Goal: Transaction & Acquisition: Purchase product/service

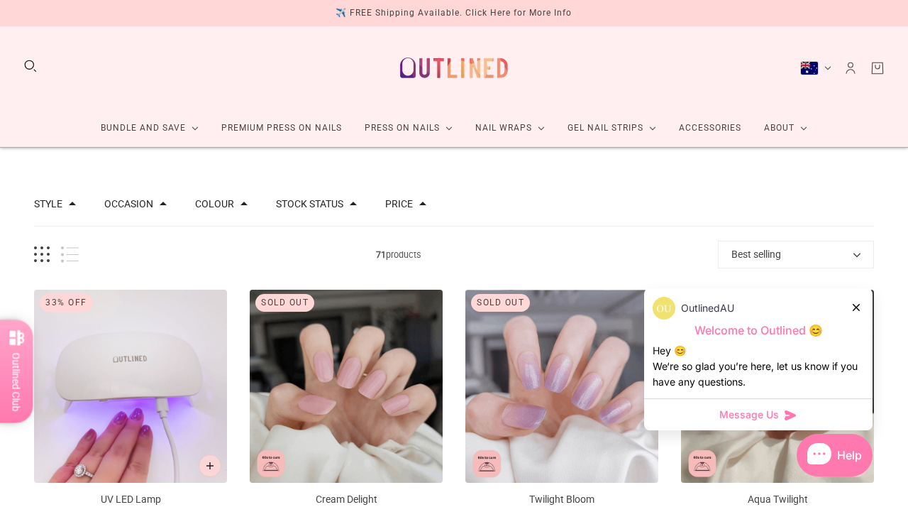
click at [856, 307] on icon at bounding box center [856, 307] width 7 height 7
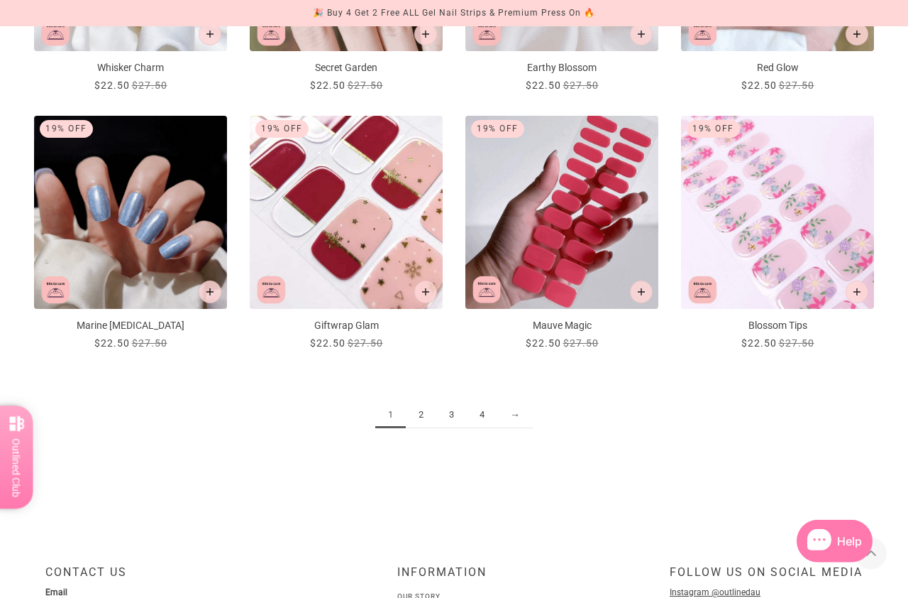
scroll to position [1490, 0]
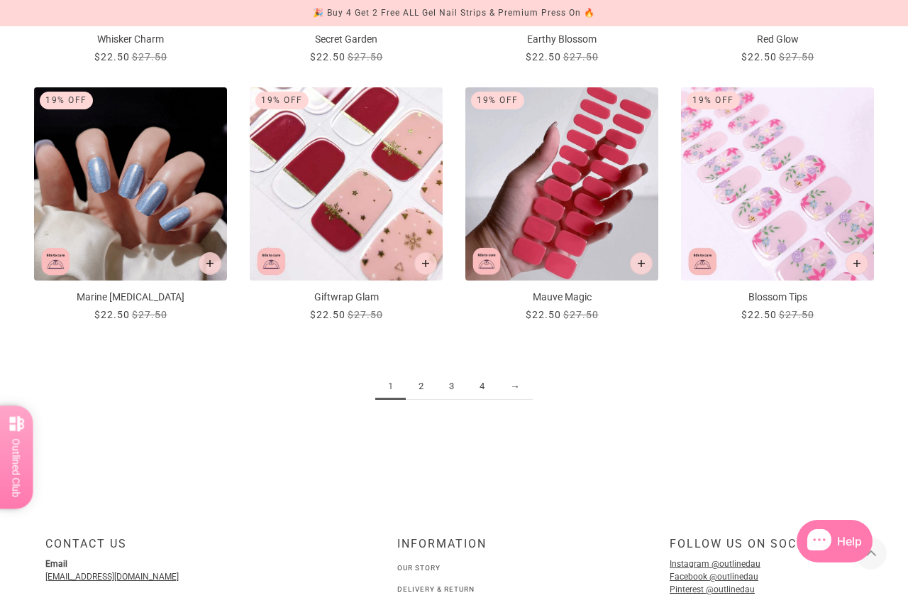
click at [417, 381] on link "2" at bounding box center [421, 386] width 31 height 26
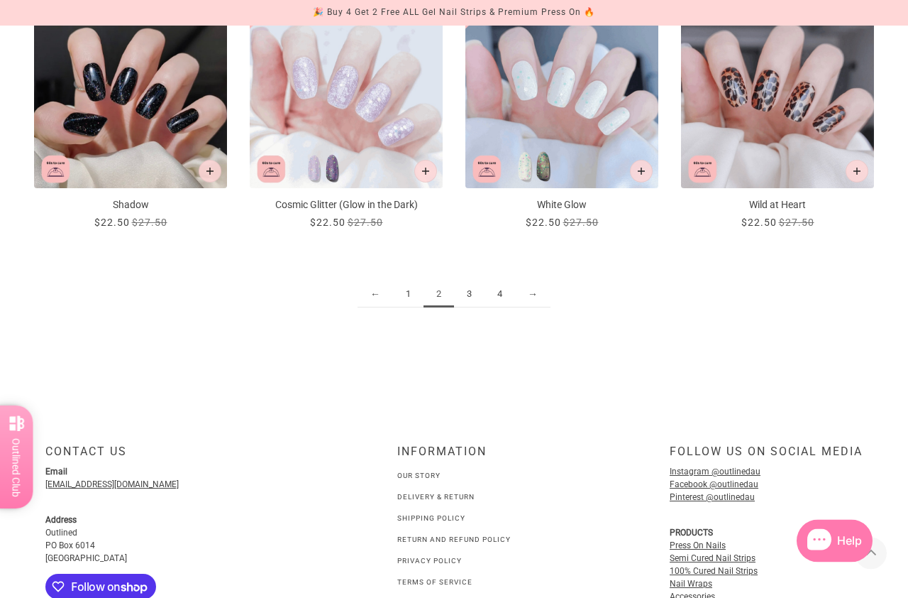
scroll to position [1583, 0]
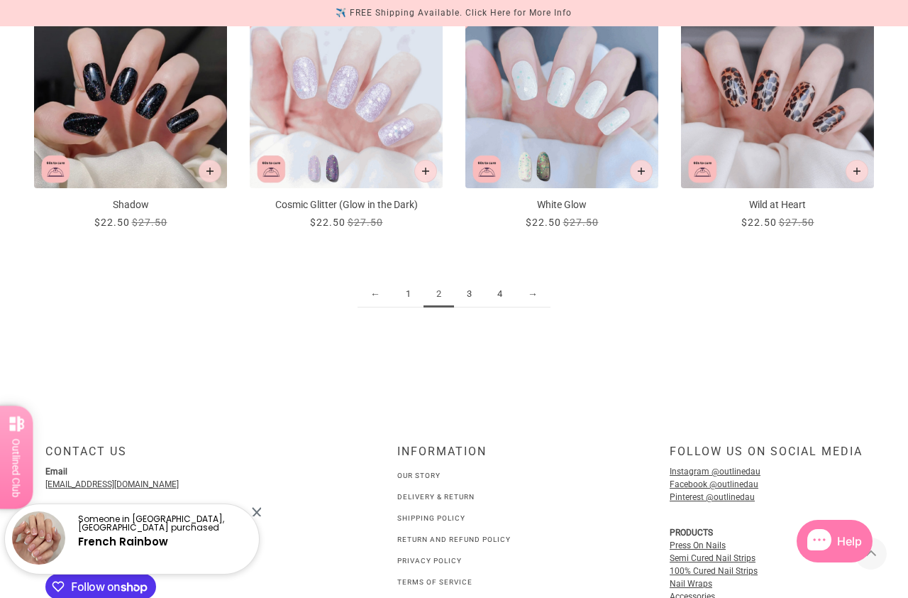
click at [471, 292] on link "3" at bounding box center [469, 294] width 31 height 26
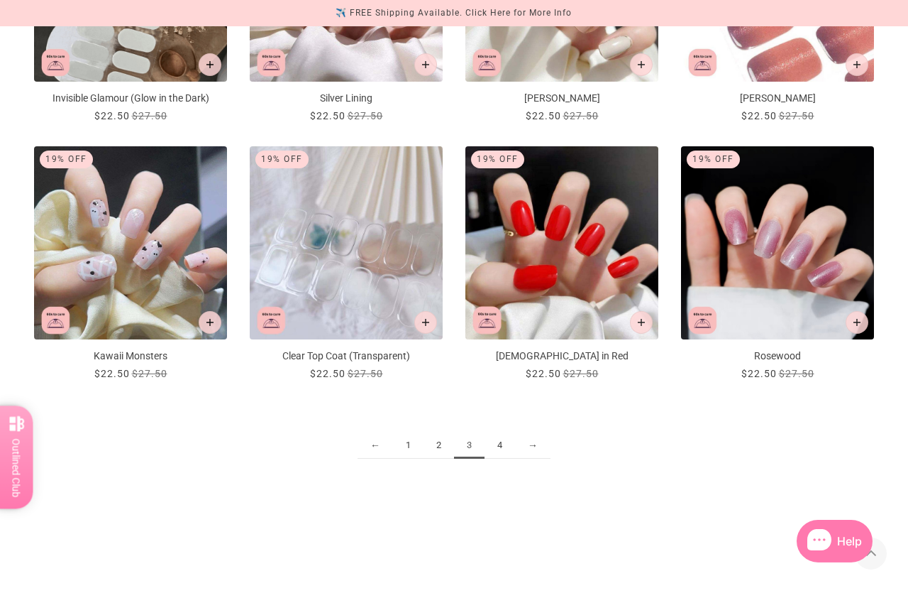
scroll to position [1432, 0]
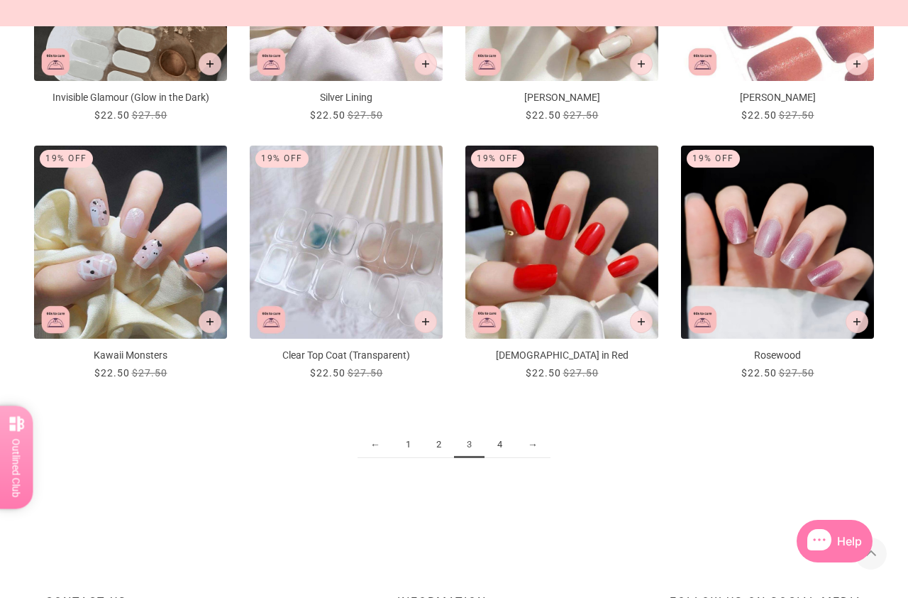
click at [505, 444] on link "4" at bounding box center [500, 444] width 31 height 26
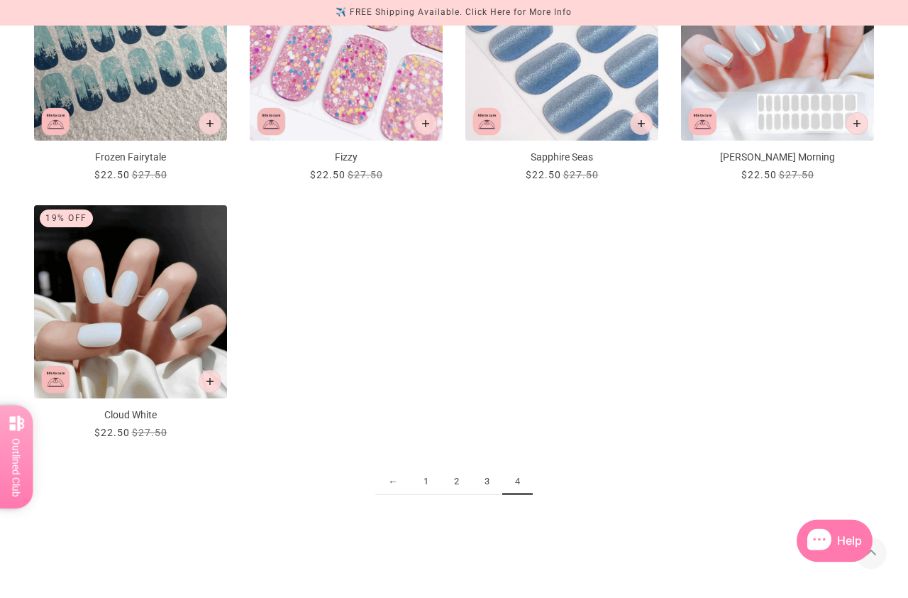
scroll to position [342, 0]
click at [452, 474] on link "2" at bounding box center [456, 481] width 31 height 26
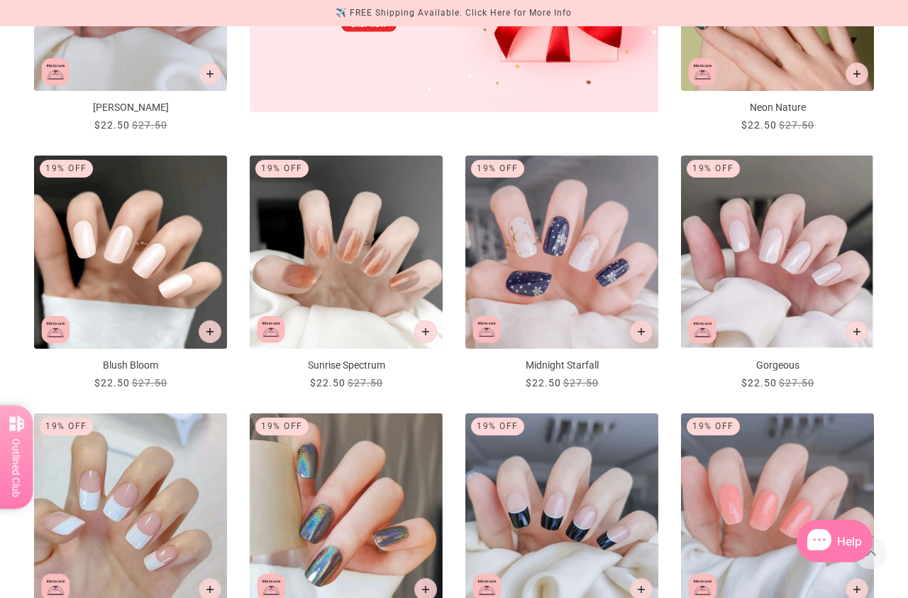
scroll to position [650, 0]
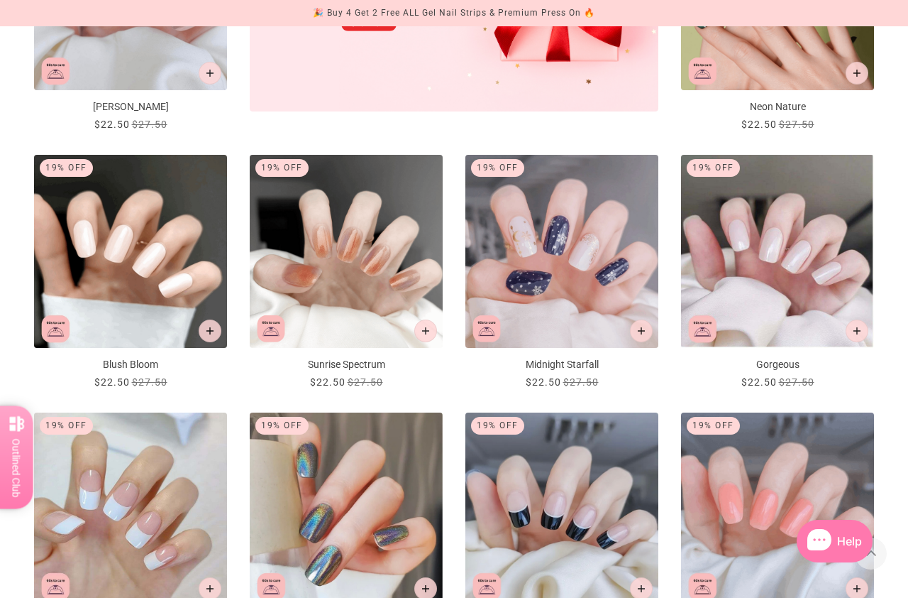
click at [802, 241] on img "Gorgeous" at bounding box center [777, 251] width 193 height 193
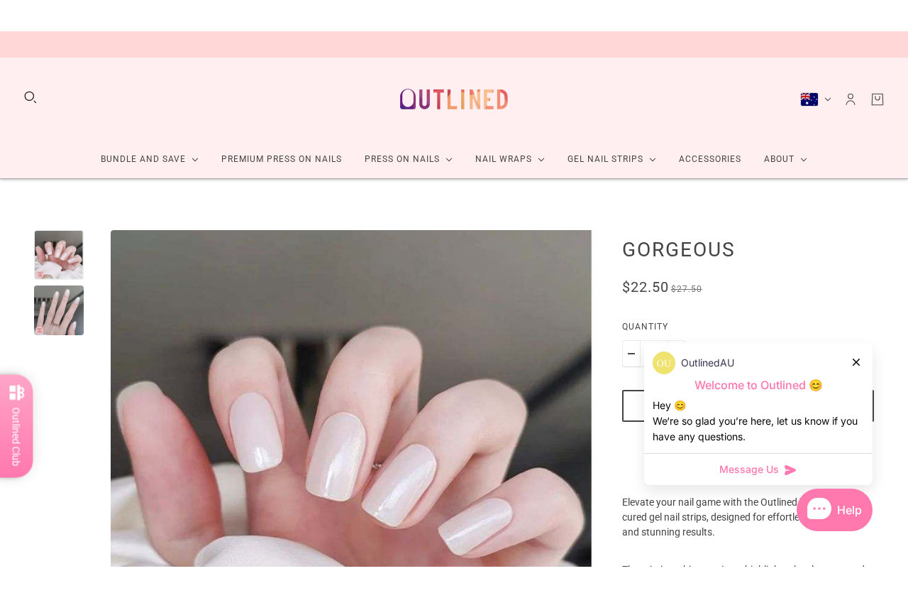
scroll to position [4, 0]
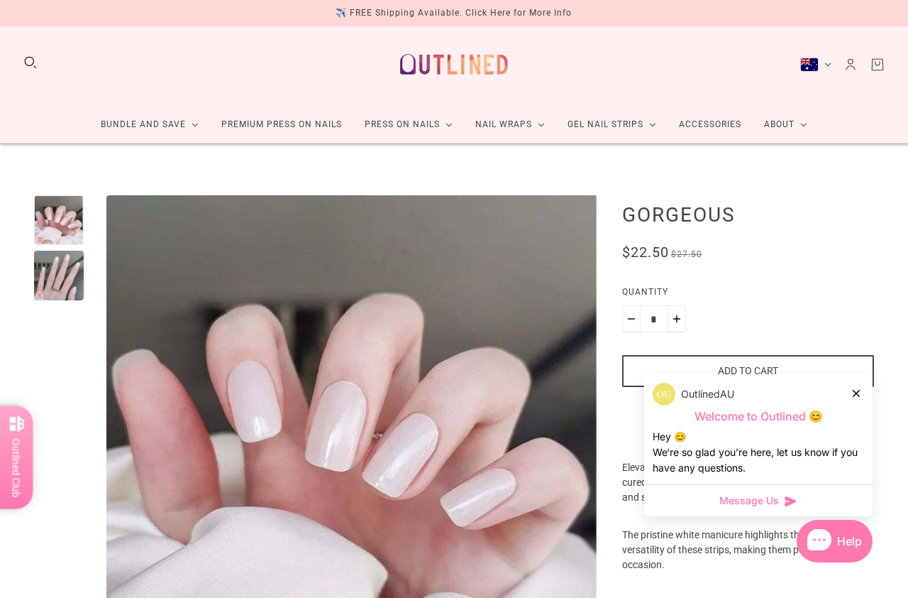
click at [61, 267] on div at bounding box center [59, 276] width 50 height 50
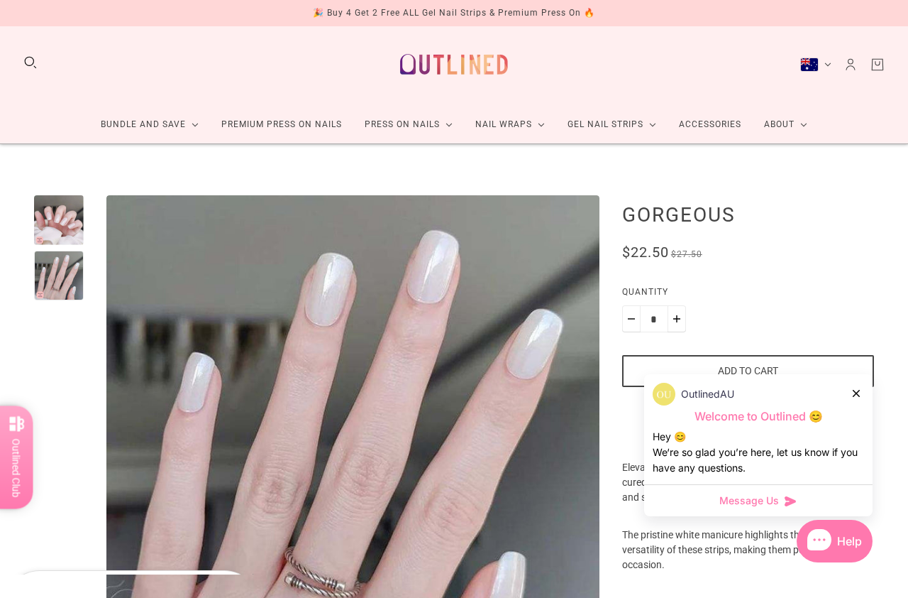
click at [859, 391] on icon at bounding box center [856, 393] width 7 height 7
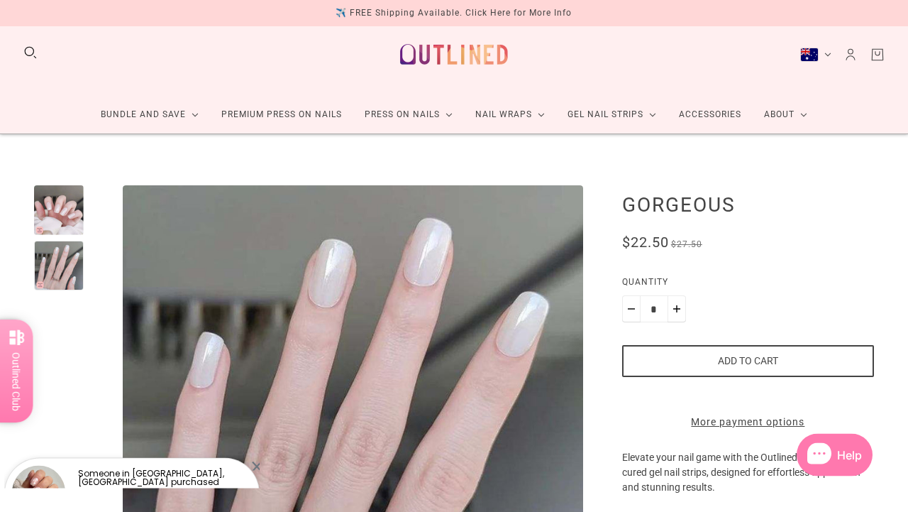
scroll to position [0, 0]
